Goal: Transaction & Acquisition: Purchase product/service

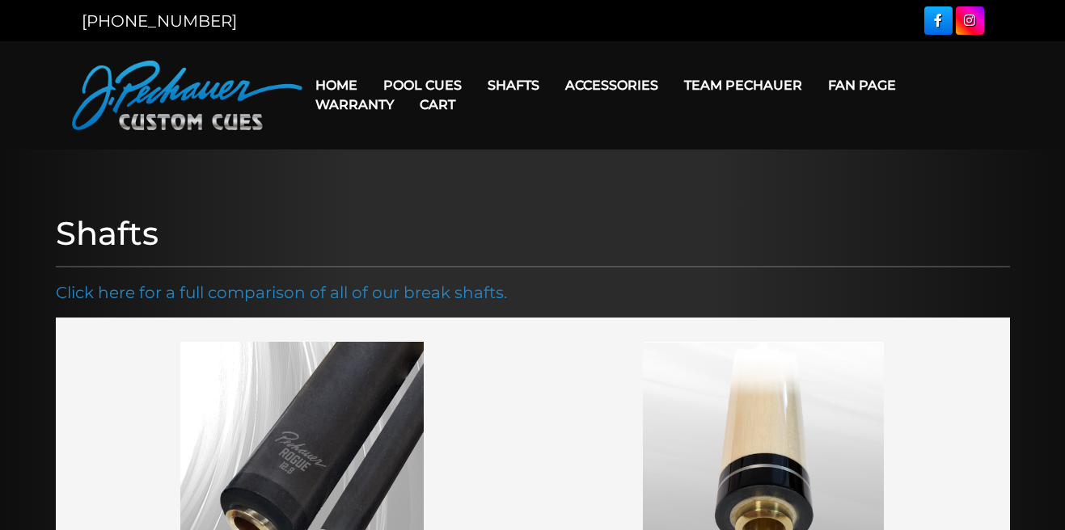
scroll to position [1221, 0]
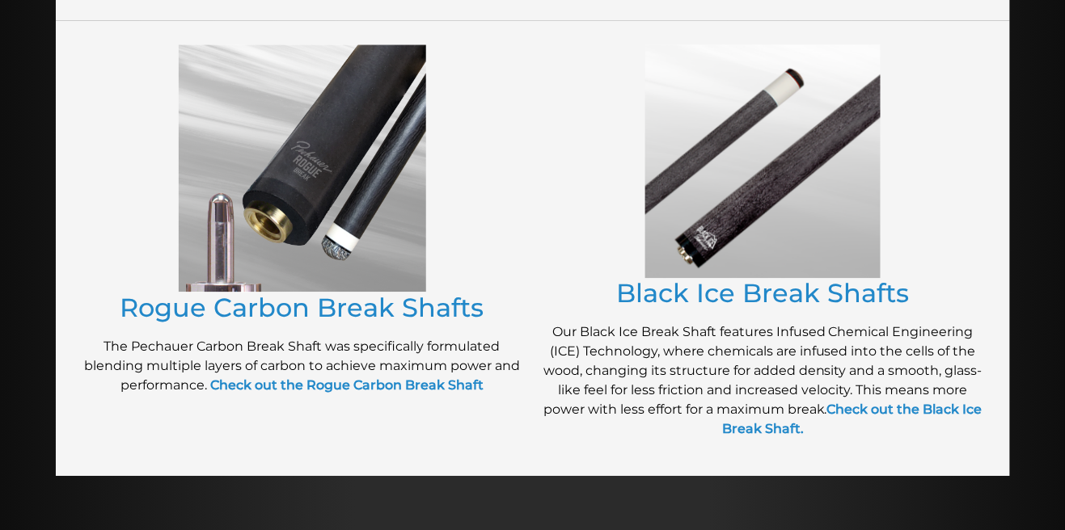
click at [288, 253] on img at bounding box center [302, 168] width 247 height 248
click at [354, 314] on link "Rogue Carbon Break Shafts" at bounding box center [302, 308] width 364 height 32
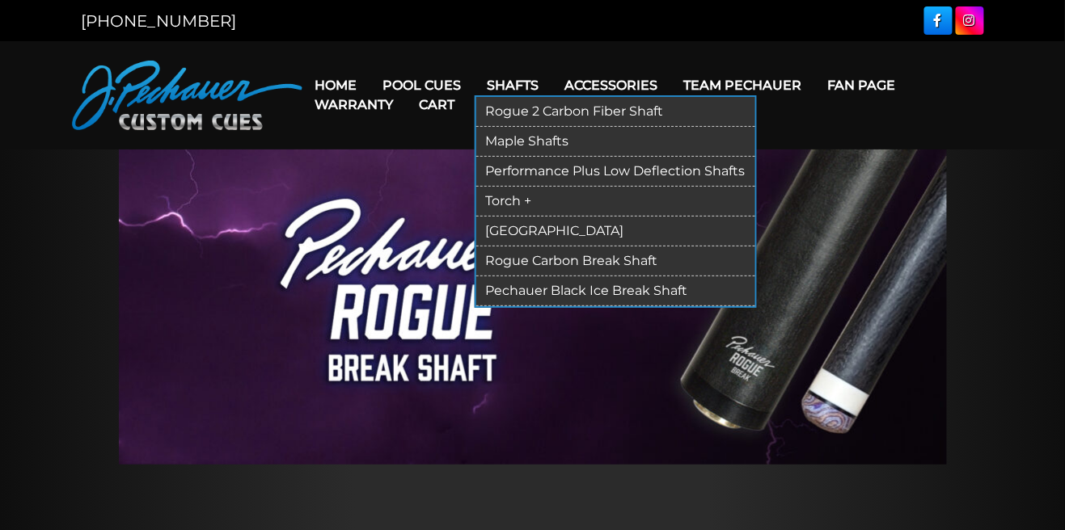
click at [519, 94] on link "Shafts" at bounding box center [514, 85] width 78 height 41
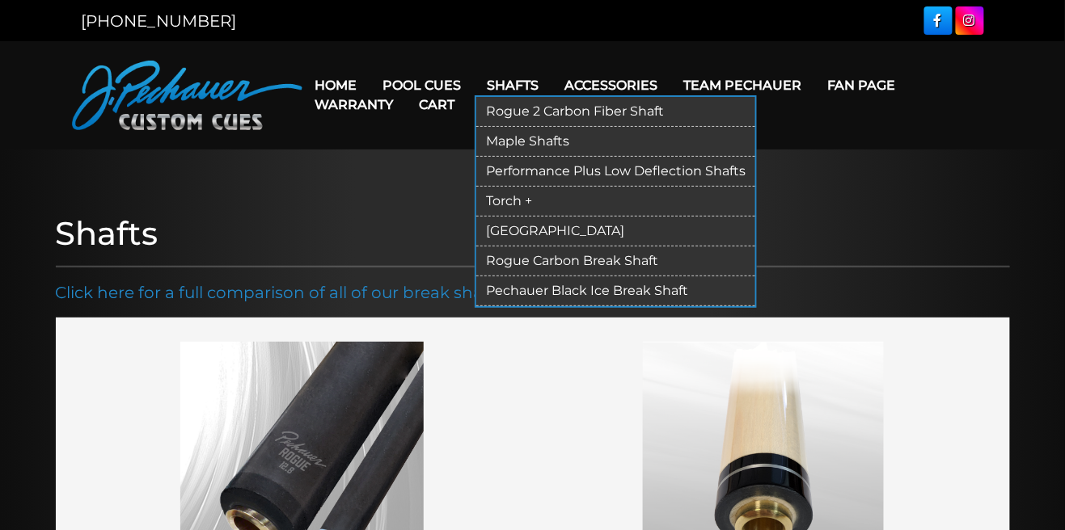
click at [519, 83] on link "Shafts" at bounding box center [514, 85] width 78 height 41
click at [518, 90] on link "Shafts" at bounding box center [514, 85] width 78 height 41
click at [521, 77] on link "Shafts" at bounding box center [514, 85] width 78 height 41
click at [518, 88] on link "Shafts" at bounding box center [514, 85] width 78 height 41
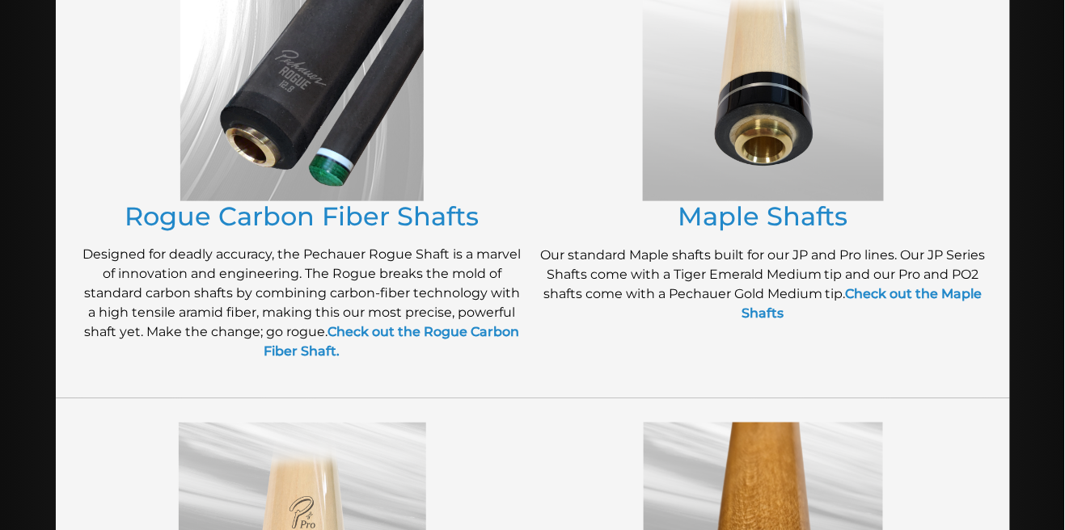
scroll to position [382, 0]
click at [308, 148] on img at bounding box center [301, 80] width 243 height 241
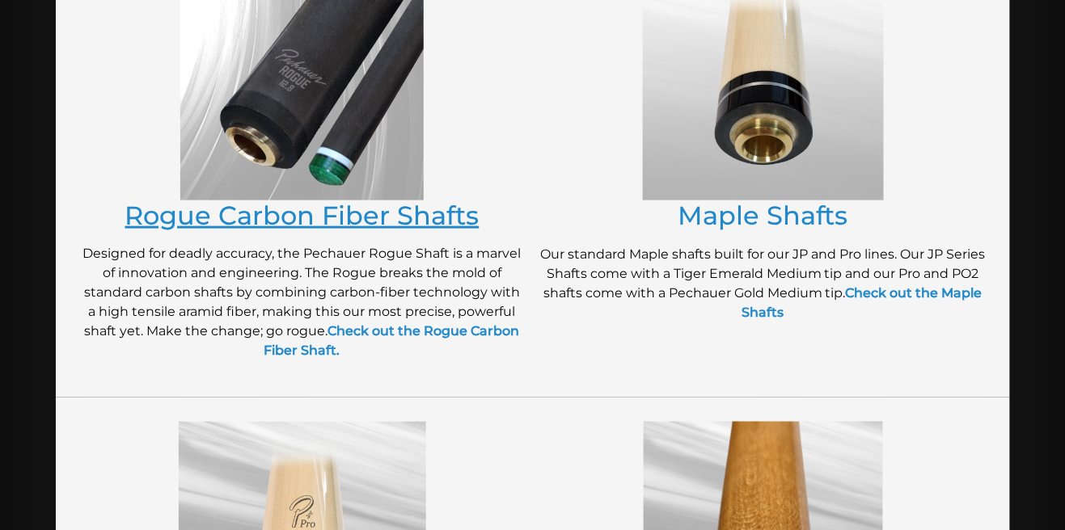
click at [395, 220] on link "Rogue Carbon Fiber Shafts" at bounding box center [302, 216] width 354 height 32
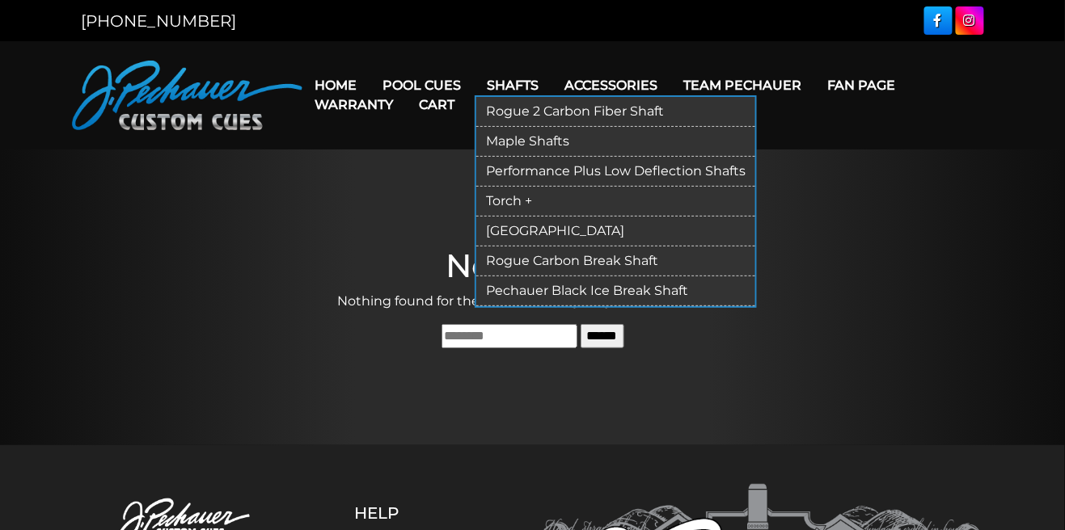
click at [517, 82] on link "Shafts" at bounding box center [514, 85] width 78 height 41
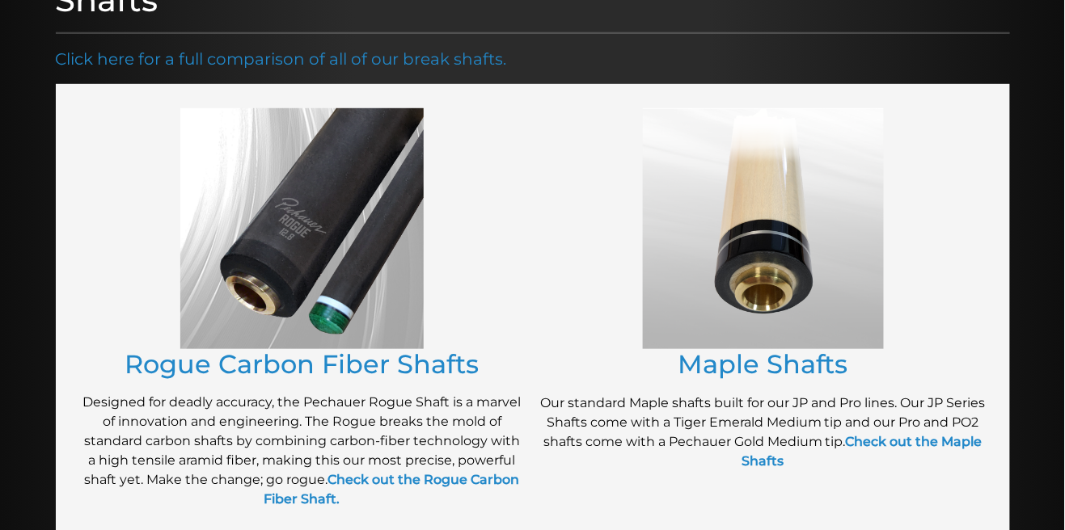
scroll to position [236, 0]
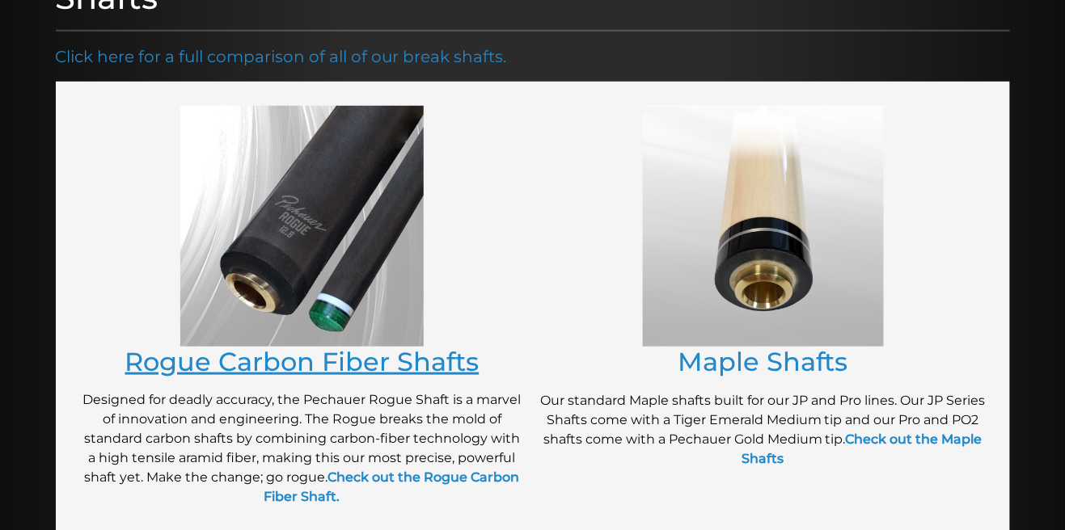
click at [426, 364] on link "Rogue Carbon Fiber Shafts" at bounding box center [302, 362] width 354 height 32
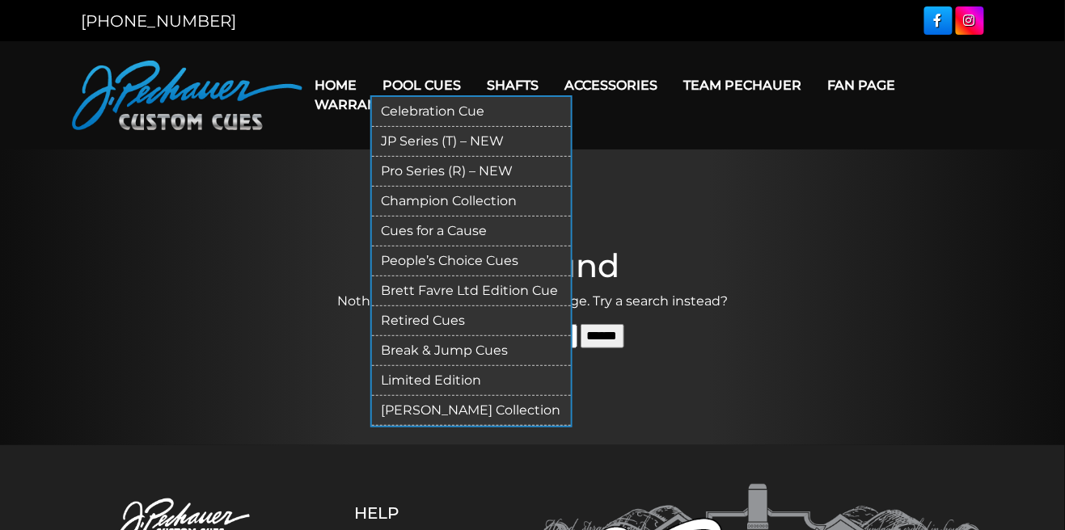
click at [431, 83] on link "Pool Cues" at bounding box center [422, 85] width 104 height 41
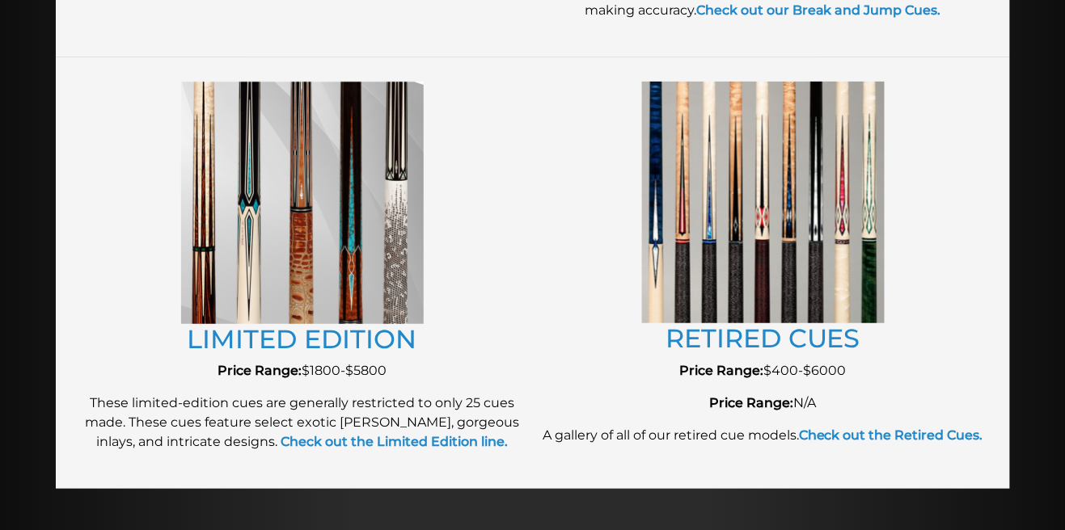
scroll to position [1757, 0]
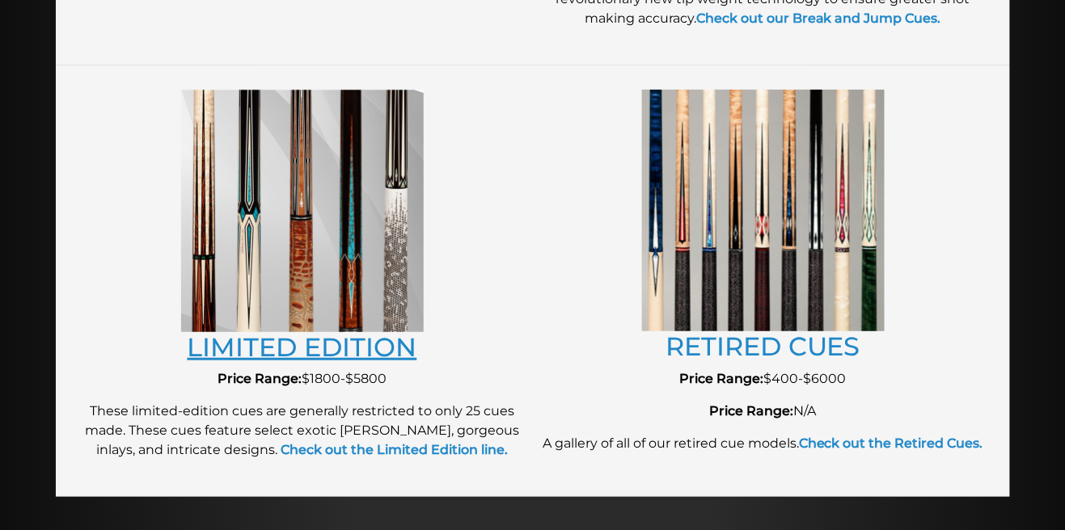
click at [393, 352] on link "LIMITED EDITION" at bounding box center [303, 347] width 230 height 32
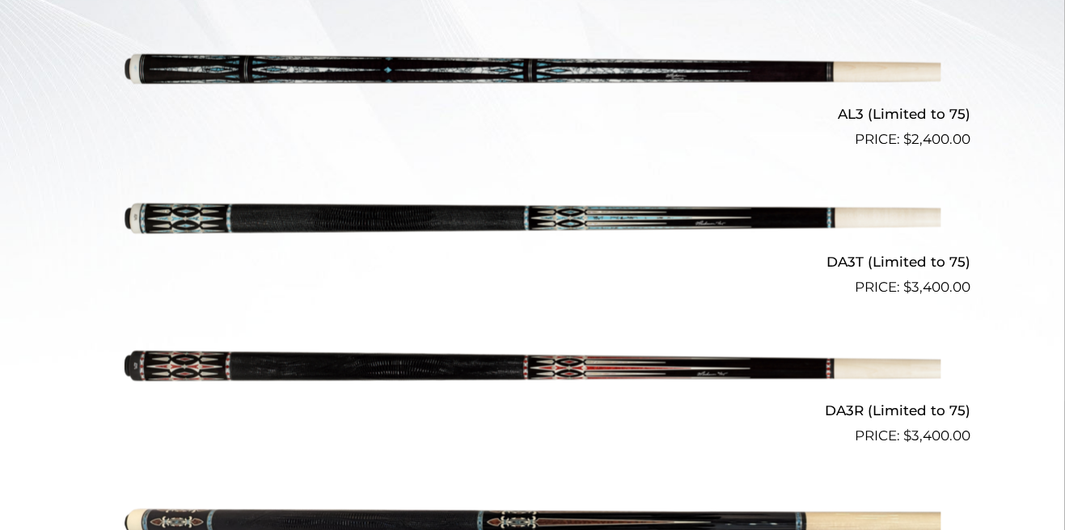
scroll to position [559, 0]
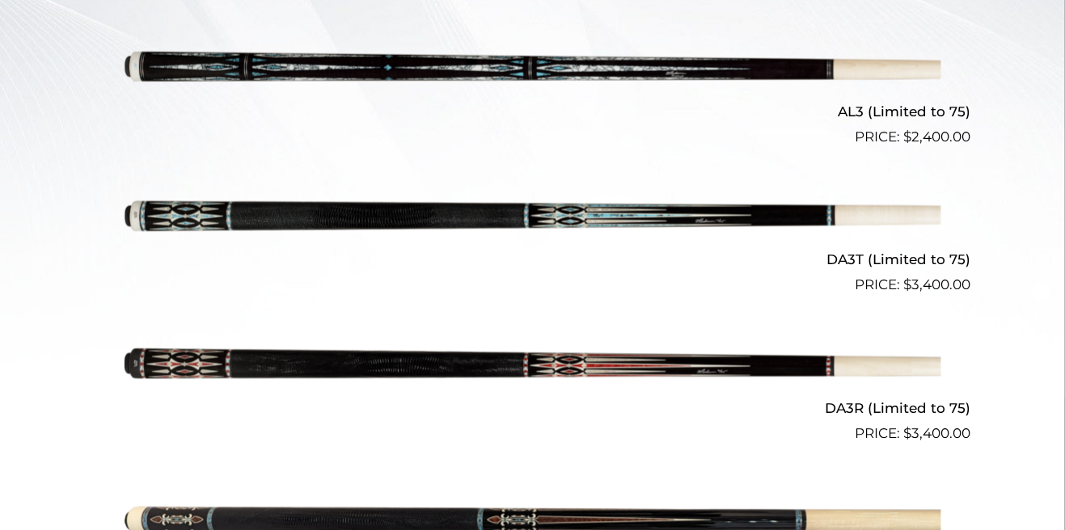
click at [201, 206] on img at bounding box center [532, 222] width 816 height 136
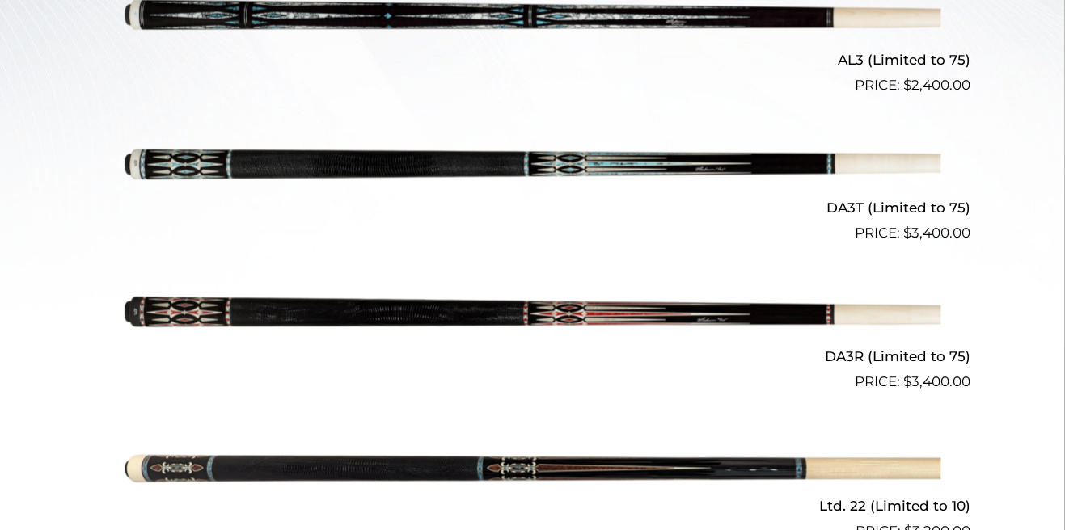
scroll to position [623, 0]
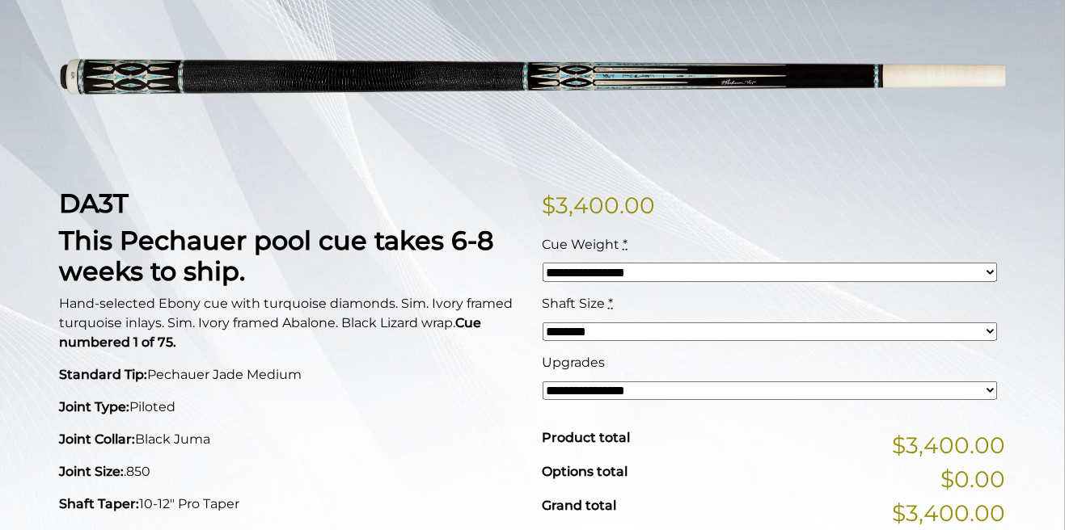
scroll to position [232, 0]
